Goal: Transaction & Acquisition: Book appointment/travel/reservation

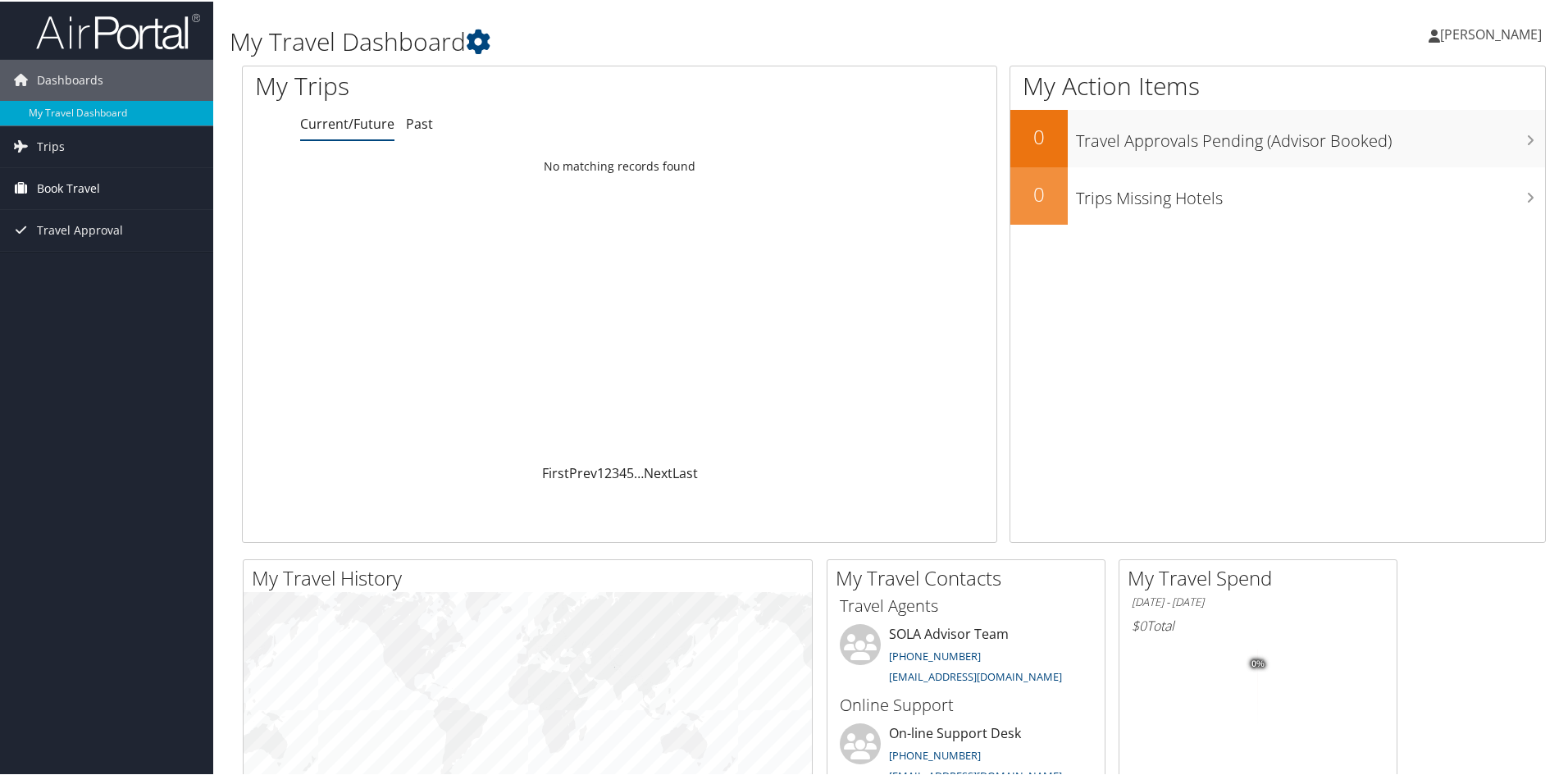
click at [53, 184] on span "Book Travel" at bounding box center [68, 187] width 63 height 41
click at [43, 142] on span "Trips" at bounding box center [50, 144] width 28 height 41
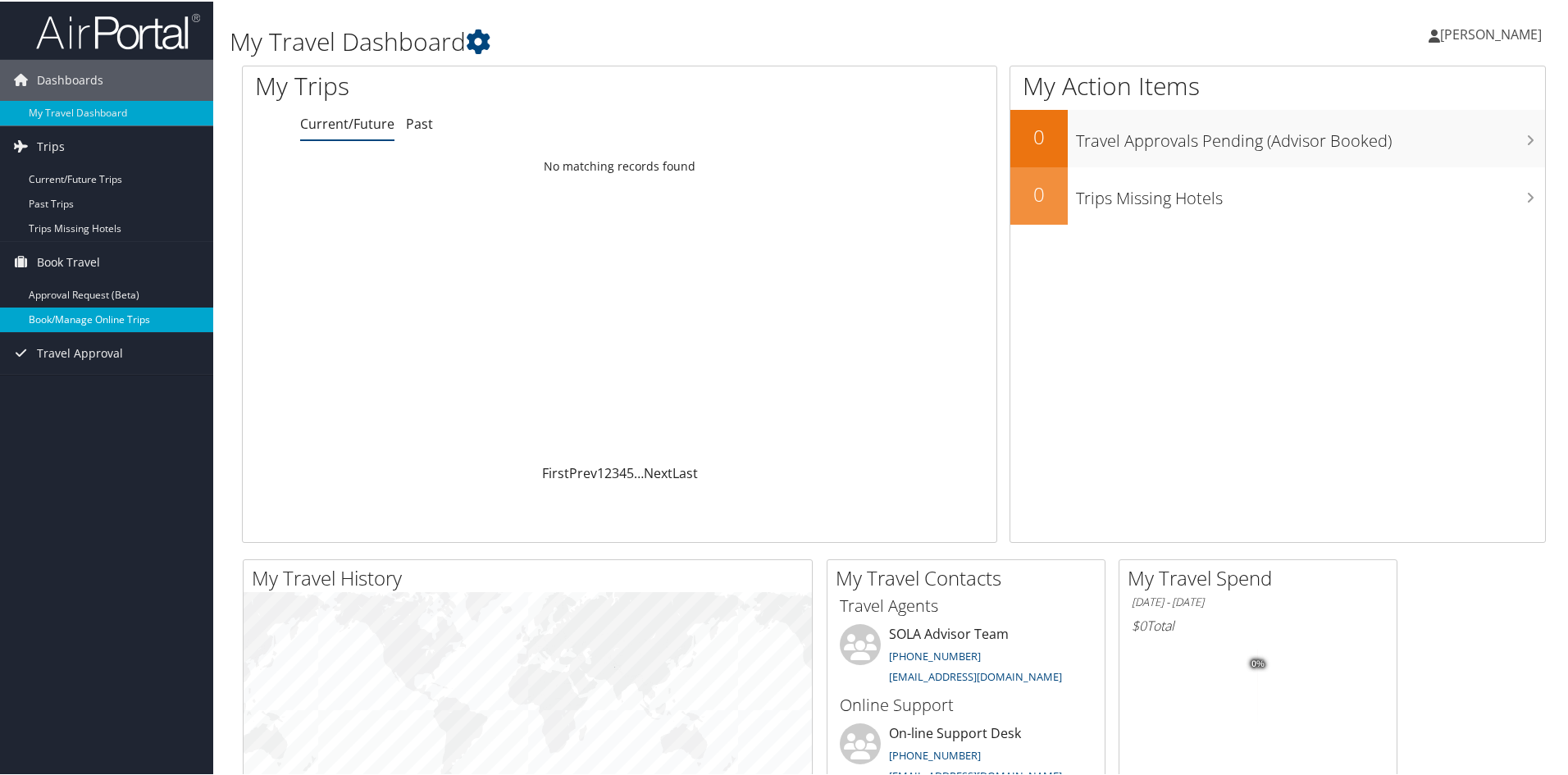
click at [61, 312] on link "Book/Manage Online Trips" at bounding box center [106, 318] width 213 height 24
